Goal: Task Accomplishment & Management: Complete application form

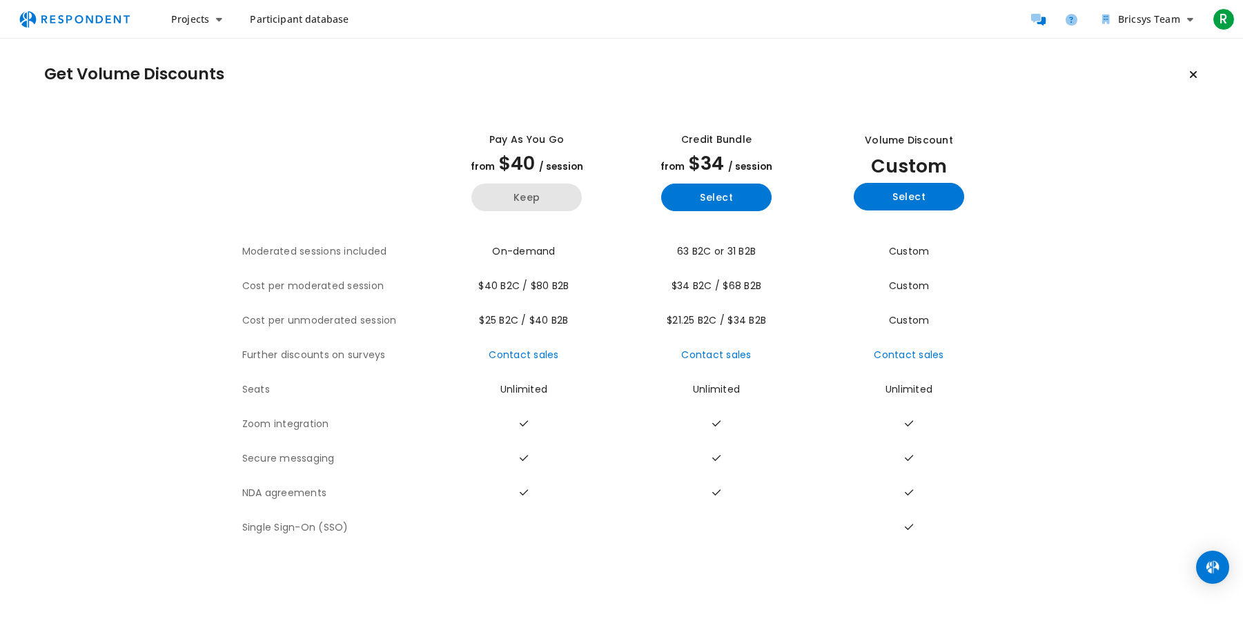
click at [539, 199] on button "Keep" at bounding box center [526, 198] width 110 height 28
click at [506, 201] on button "Keep" at bounding box center [526, 198] width 110 height 28
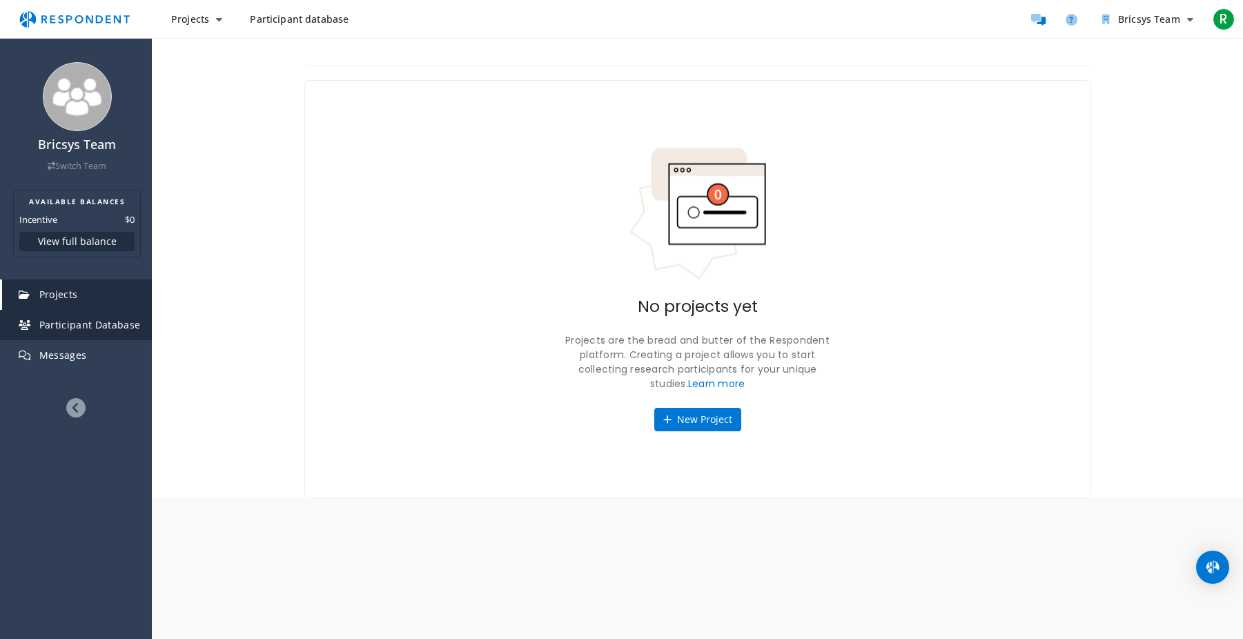
click at [88, 333] on link "Participant Database" at bounding box center [77, 325] width 150 height 30
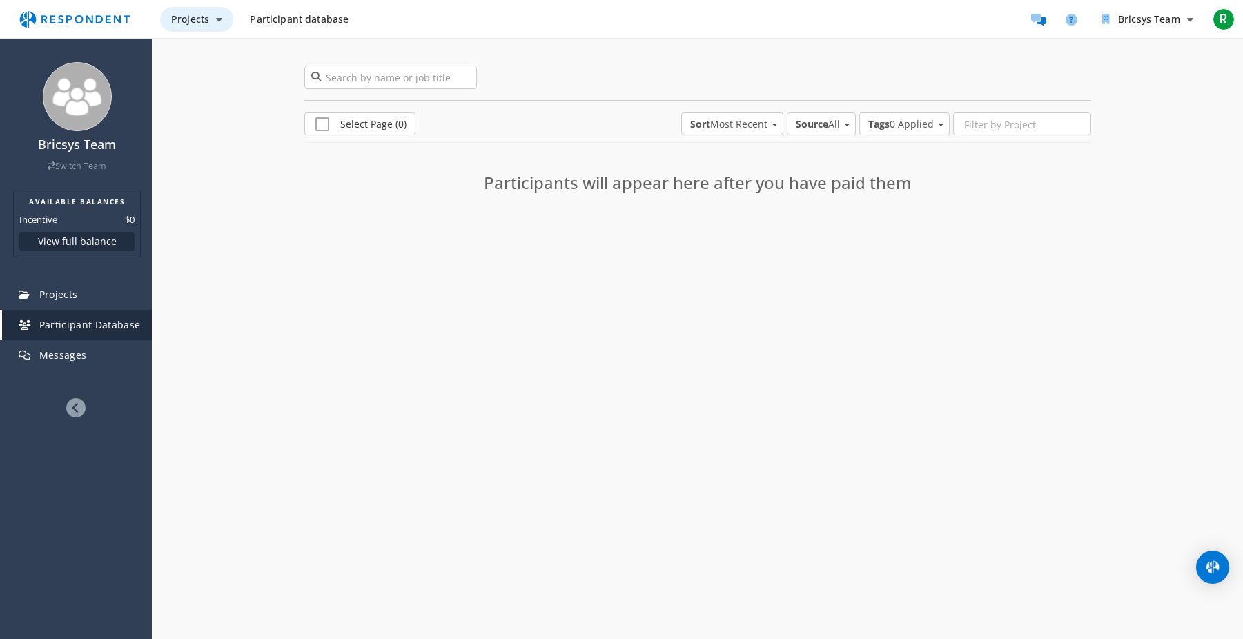
click at [216, 21] on icon "Main navigation" at bounding box center [219, 19] width 6 height 10
click at [228, 57] on link "Create project" at bounding box center [248, 53] width 177 height 33
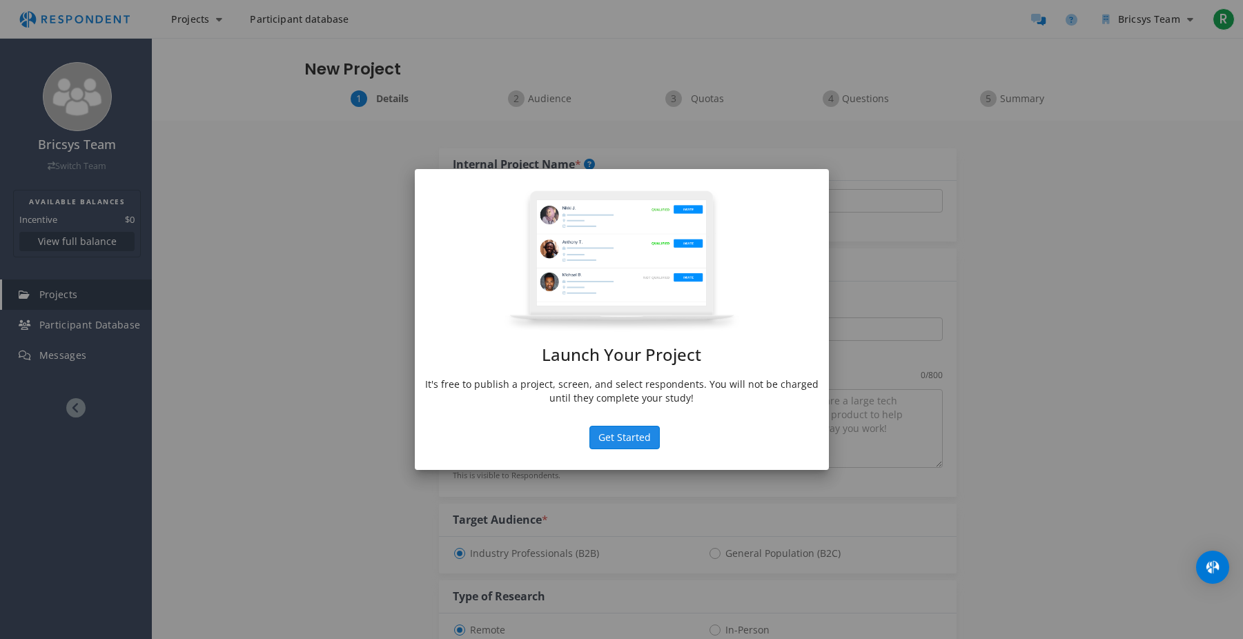
click at [620, 433] on button "Get Started" at bounding box center [624, 437] width 70 height 23
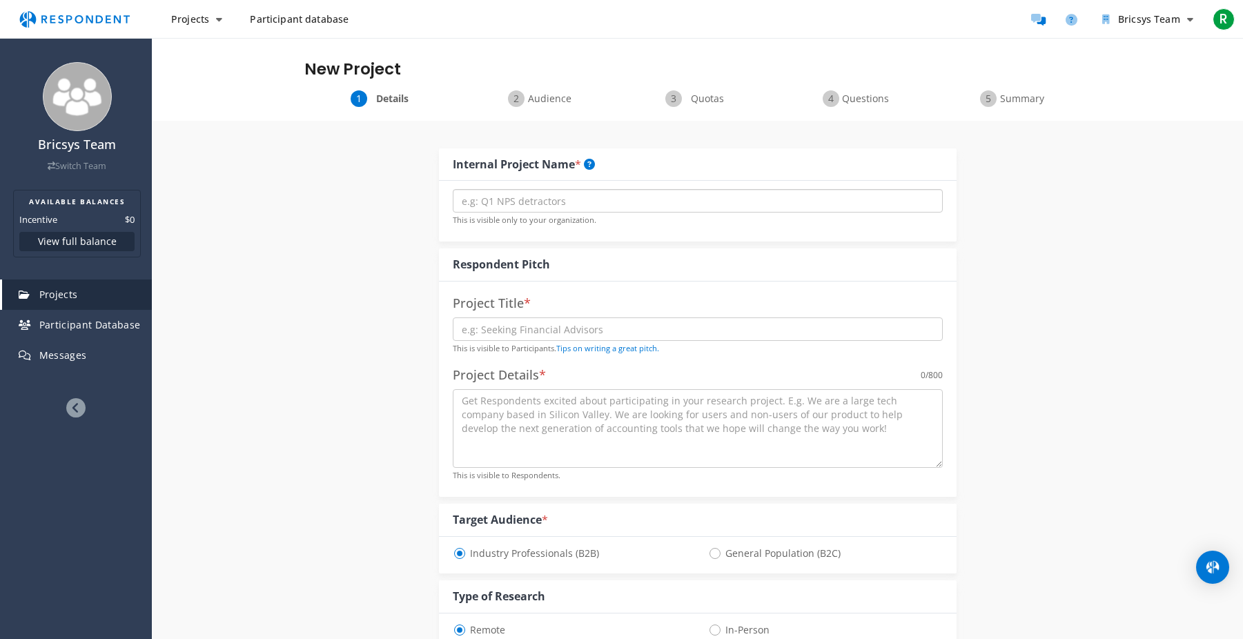
click at [515, 208] on input "text" at bounding box center [698, 200] width 490 height 23
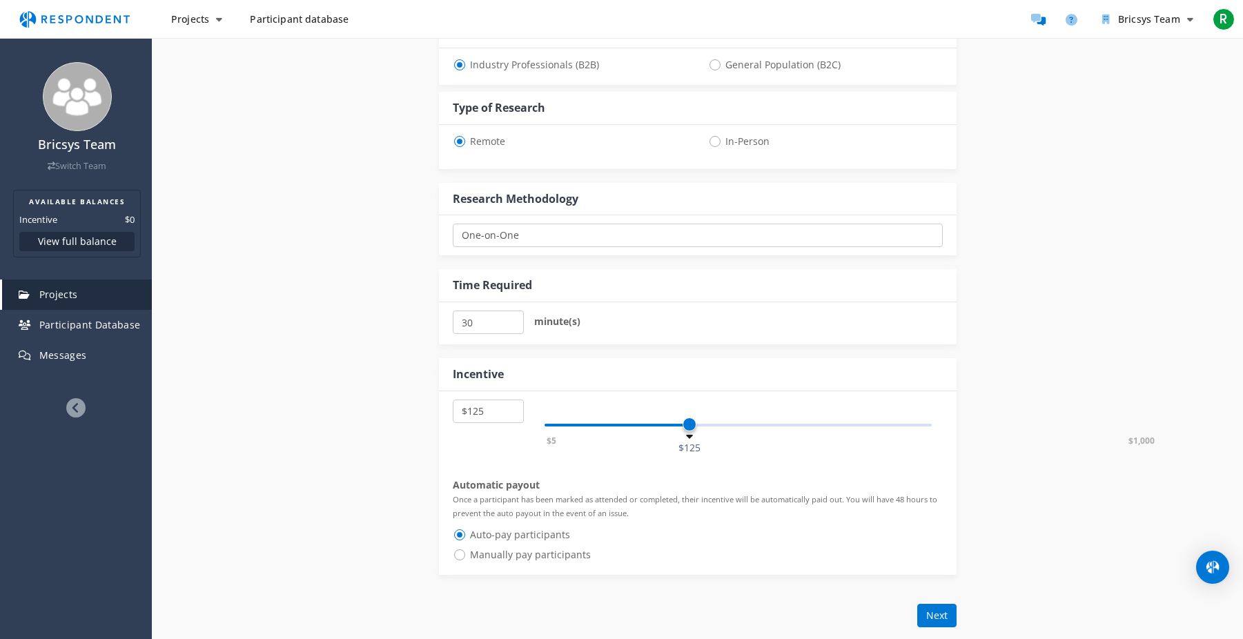
scroll to position [689, 0]
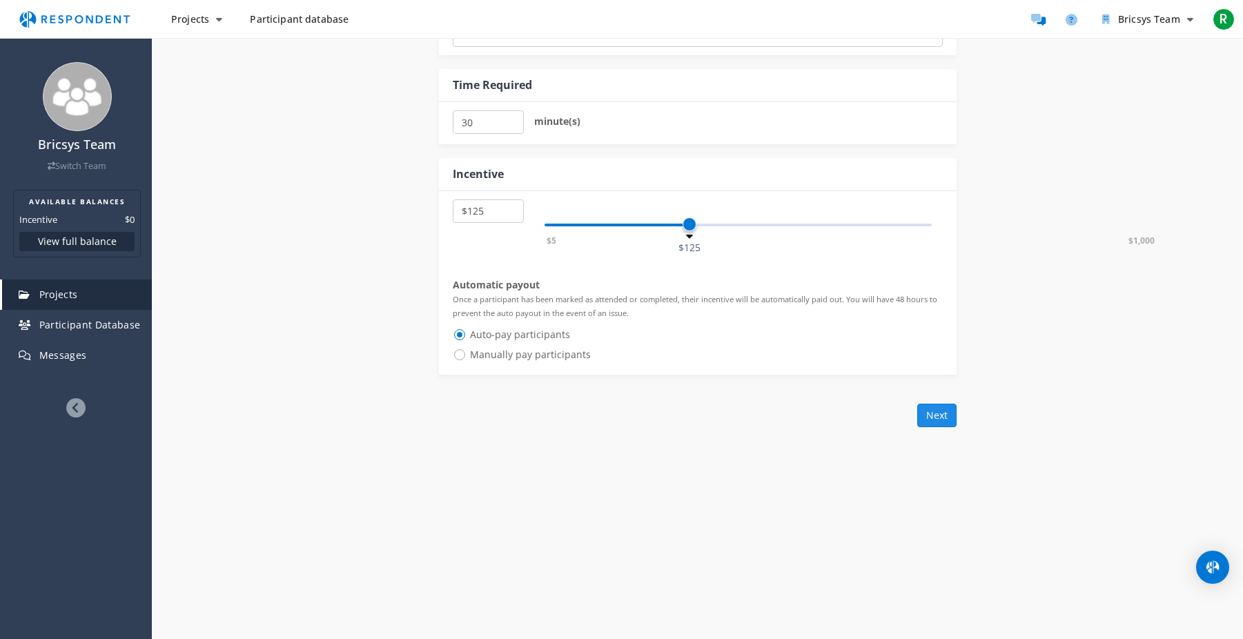
type input "Test"
click at [931, 416] on button "Next" at bounding box center [936, 415] width 39 height 23
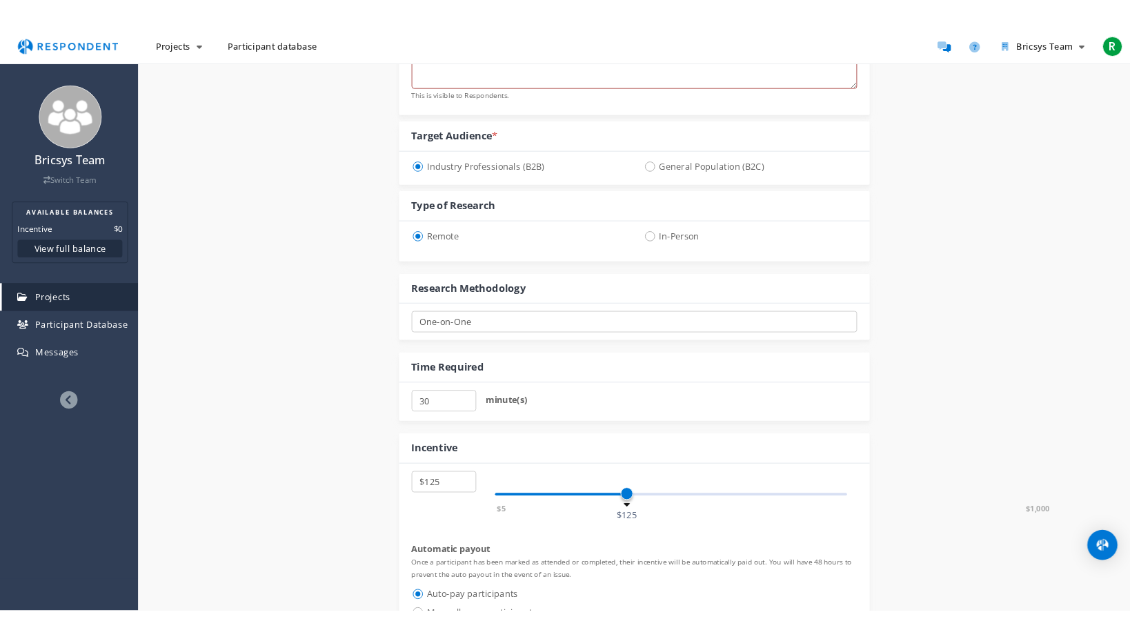
scroll to position [0, 0]
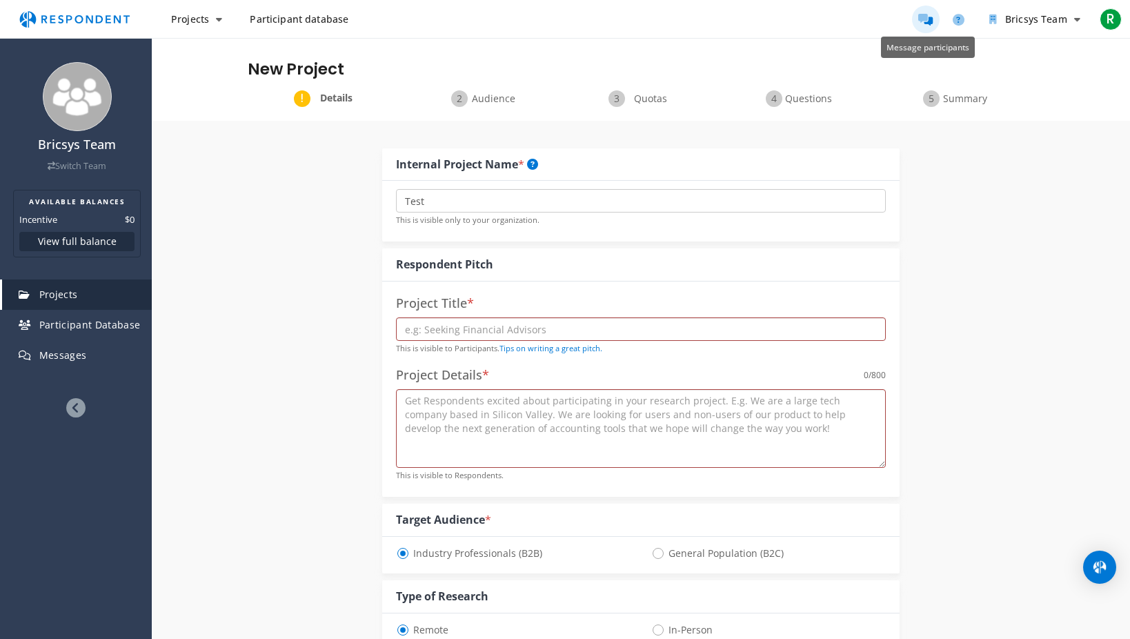
click at [933, 15] on icon "Message participants" at bounding box center [925, 20] width 14 height 12
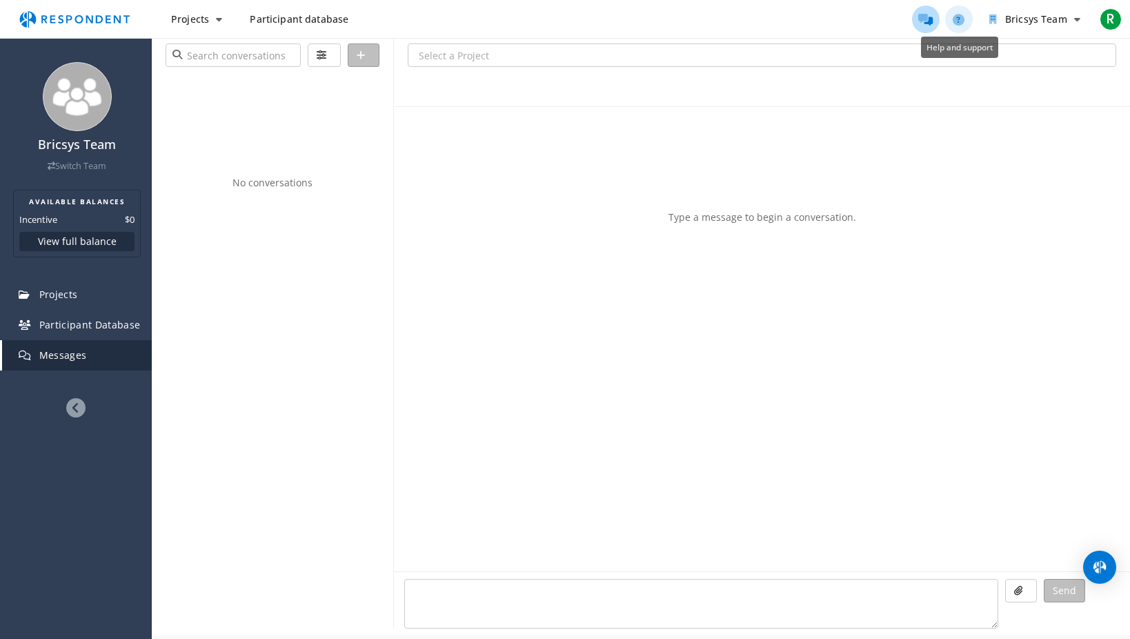
click at [968, 15] on link "Help and support" at bounding box center [959, 20] width 28 height 28
click at [304, 21] on span "Participant database" at bounding box center [299, 18] width 99 height 13
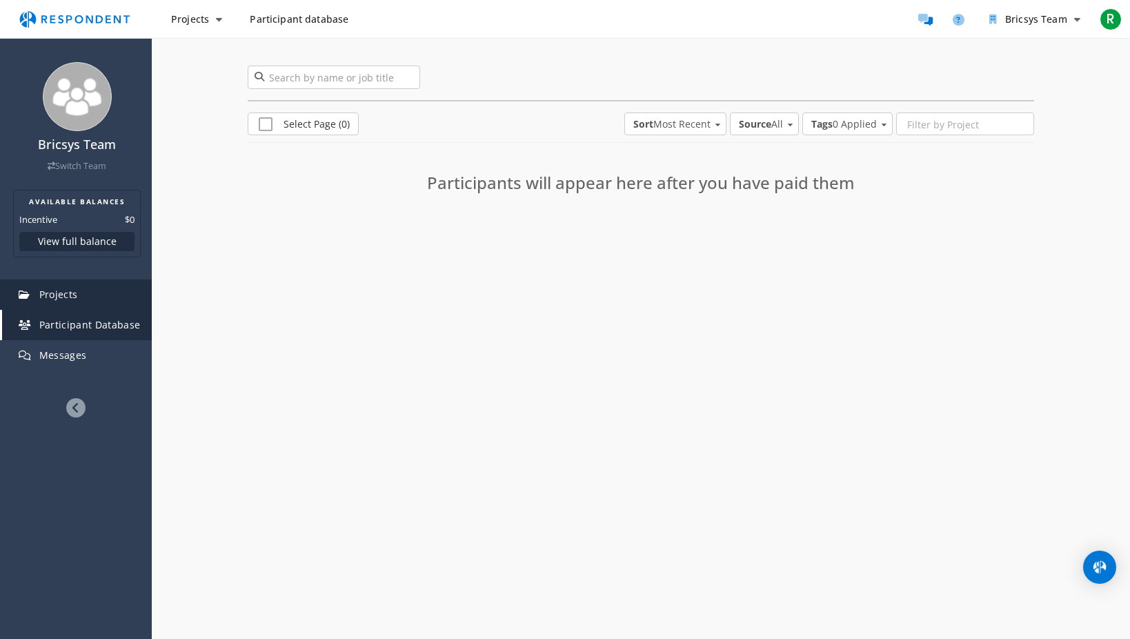
click at [51, 291] on span "Projects" at bounding box center [58, 294] width 39 height 13
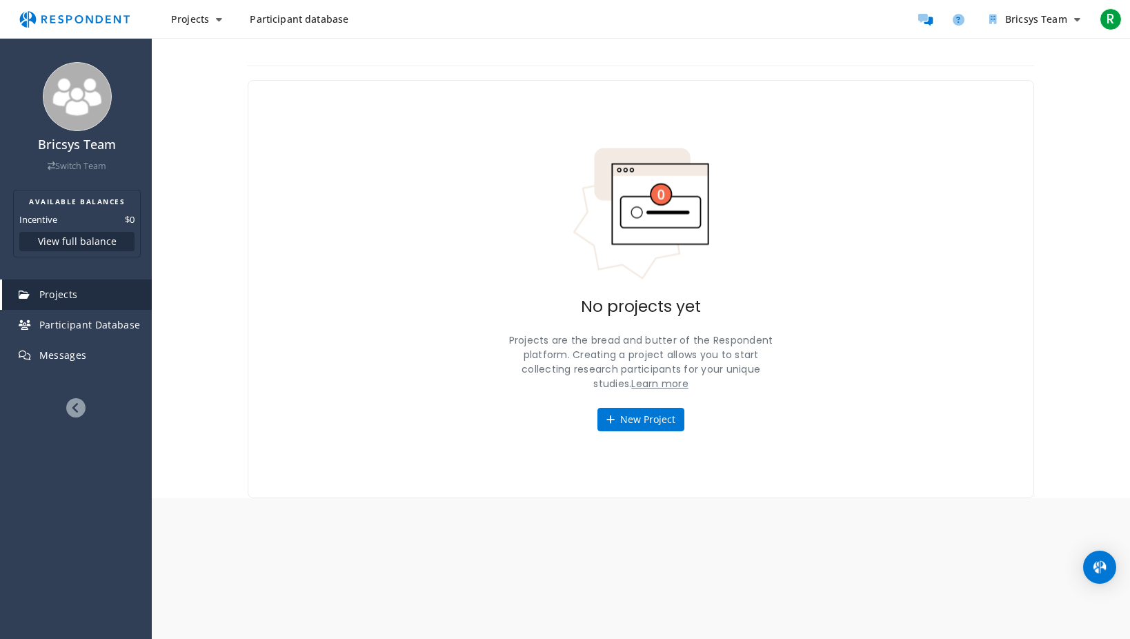
click at [663, 384] on link "Learn more" at bounding box center [659, 384] width 57 height 14
click at [81, 405] on icon at bounding box center [75, 407] width 19 height 19
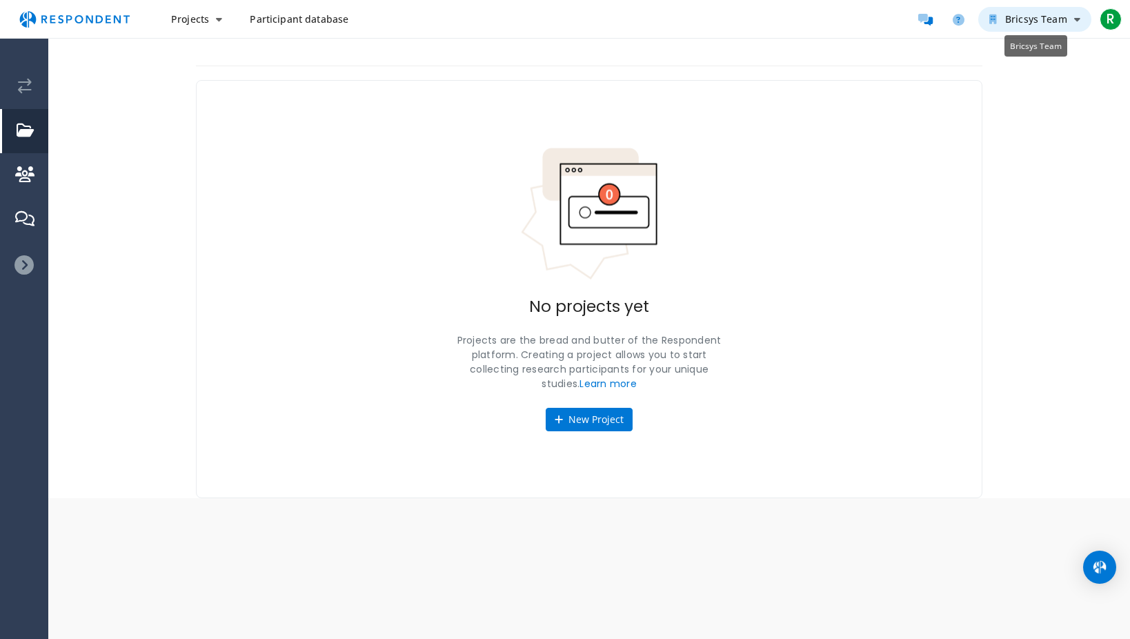
click at [1067, 19] on span "Bricsys Team" at bounding box center [1036, 18] width 62 height 13
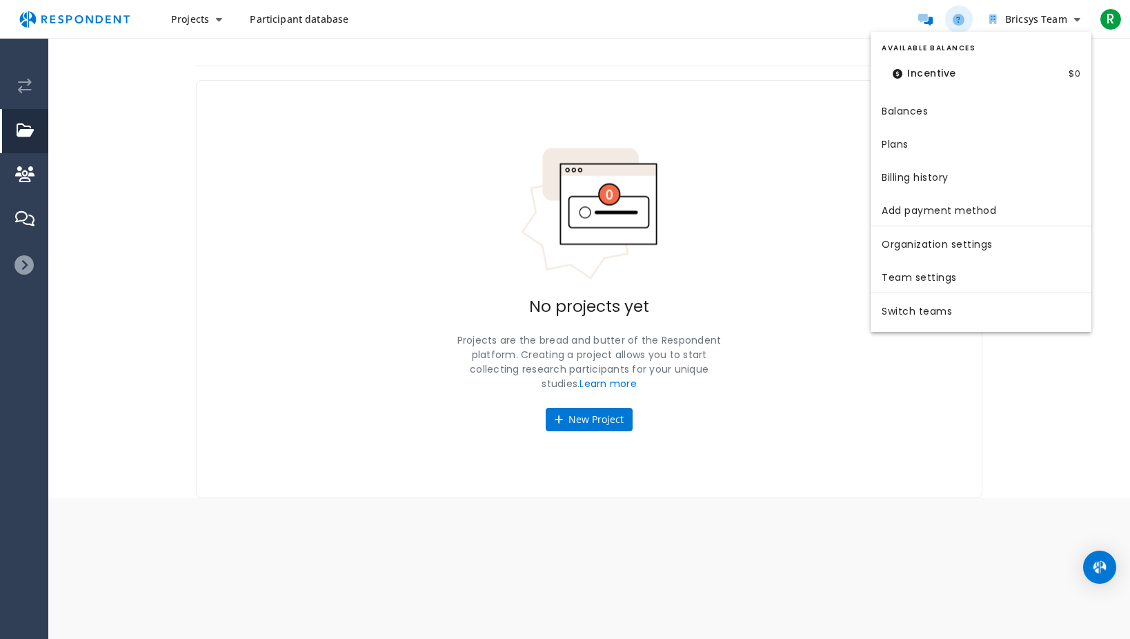
drag, startPoint x: 952, startPoint y: 19, endPoint x: 963, endPoint y: 19, distance: 11.1
click at [956, 19] on md-backdrop at bounding box center [565, 319] width 1130 height 639
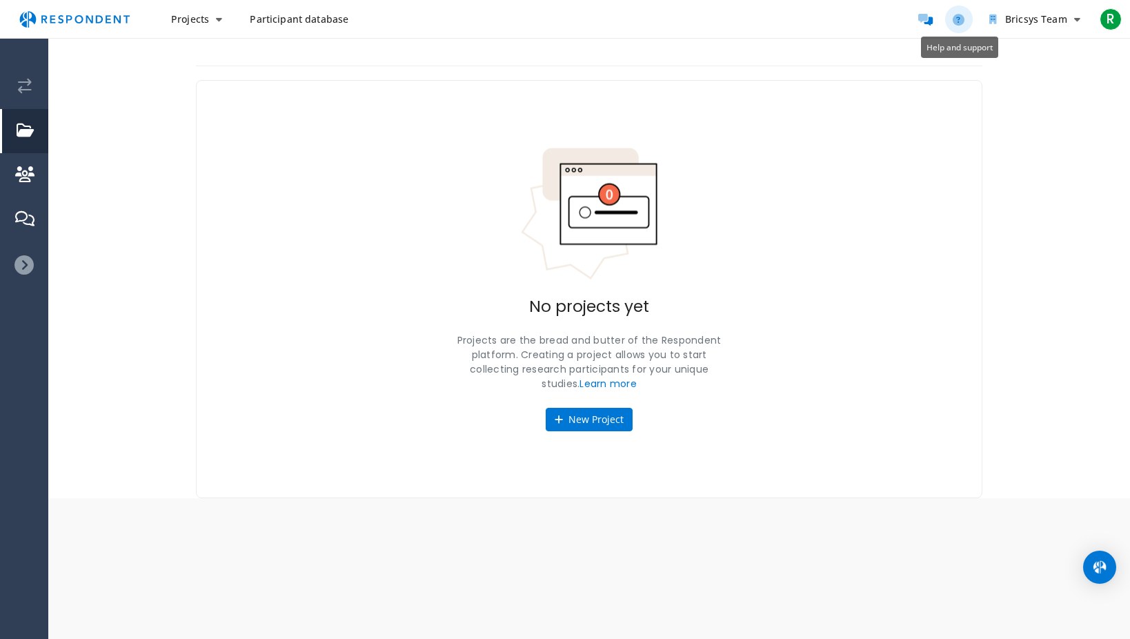
click at [962, 19] on icon "Help and support" at bounding box center [959, 20] width 12 height 12
